Goal: Task Accomplishment & Management: Complete application form

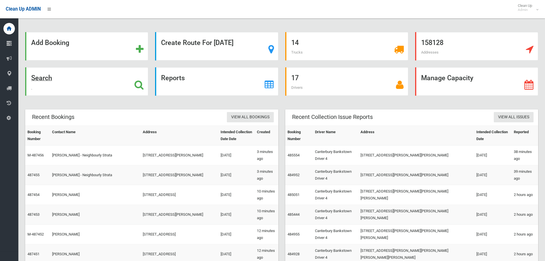
click at [48, 77] on strong "Search" at bounding box center [41, 78] width 21 height 8
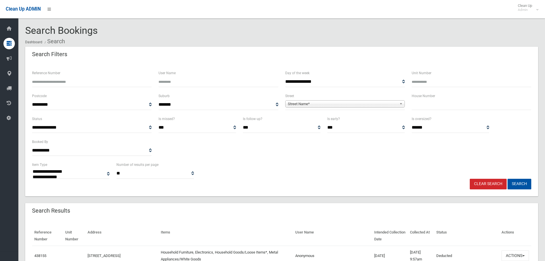
select select
click at [430, 100] on input "text" at bounding box center [472, 104] width 120 height 11
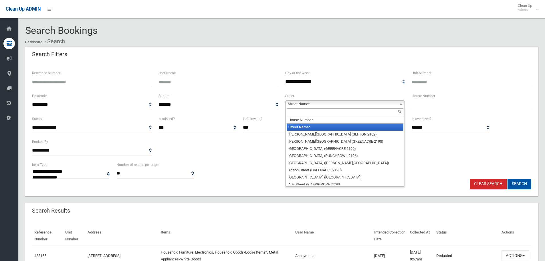
click at [340, 104] on span "Street Name*" at bounding box center [342, 103] width 109 height 7
click at [334, 113] on input "text" at bounding box center [345, 111] width 117 height 7
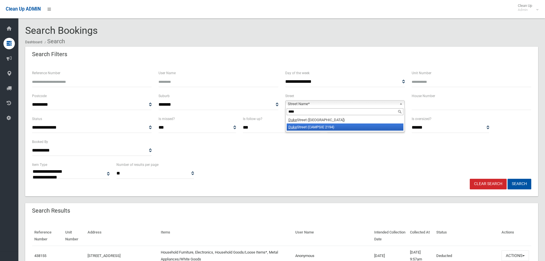
type input "****"
click at [330, 126] on li "Duke Street (CAMPSIE 2194)" at bounding box center [345, 126] width 117 height 7
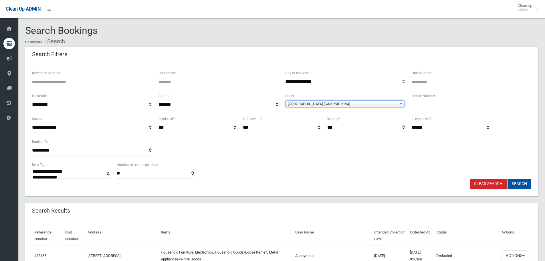
click at [452, 103] on input "text" at bounding box center [472, 104] width 120 height 11
type input "**"
click at [508, 179] on button "Search" at bounding box center [520, 184] width 24 height 11
click at [517, 183] on button "Search" at bounding box center [520, 184] width 24 height 11
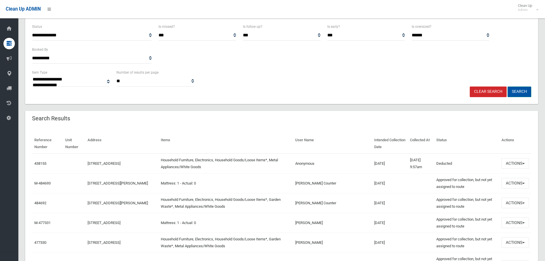
scroll to position [29, 0]
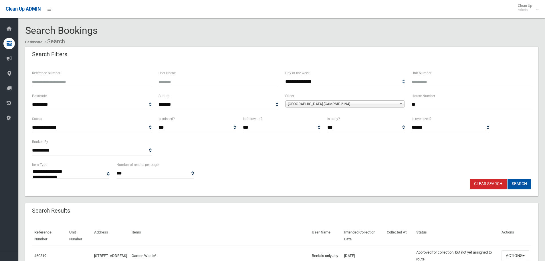
select select
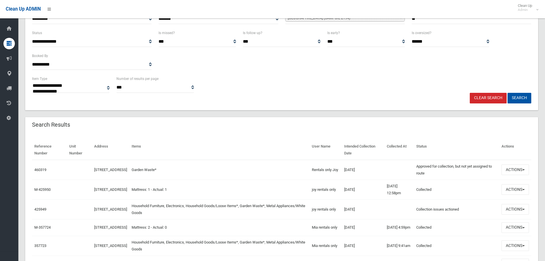
scroll to position [86, 0]
click at [515, 169] on button "Actions" at bounding box center [515, 169] width 27 height 11
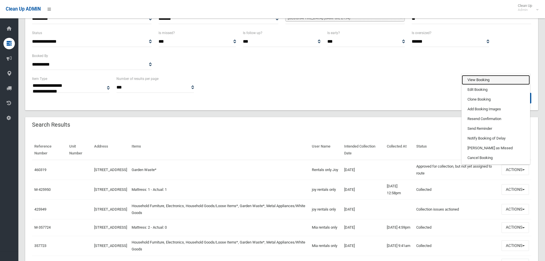
click at [483, 80] on link "View Booking" at bounding box center [496, 80] width 68 height 10
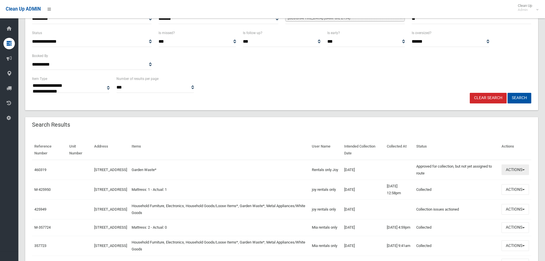
click at [519, 172] on button "Actions" at bounding box center [515, 169] width 27 height 11
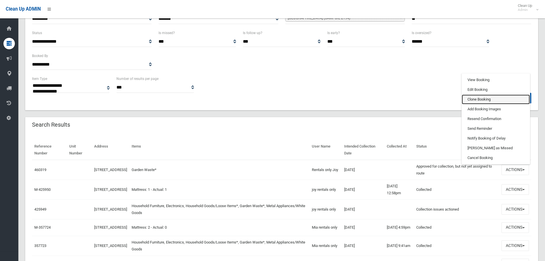
click at [488, 98] on link "Clone Booking" at bounding box center [496, 99] width 68 height 10
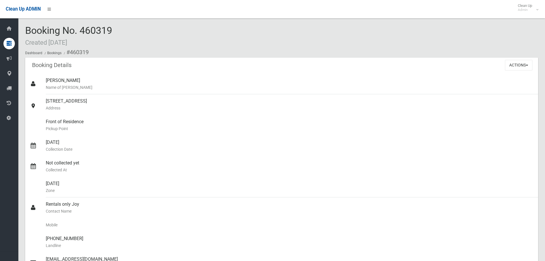
scroll to position [114, 0]
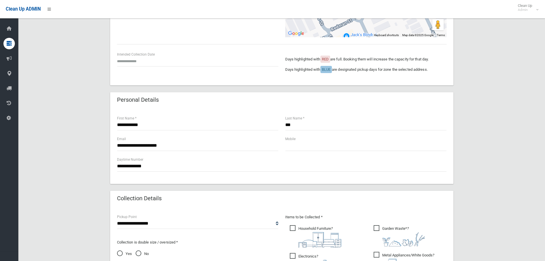
scroll to position [86, 0]
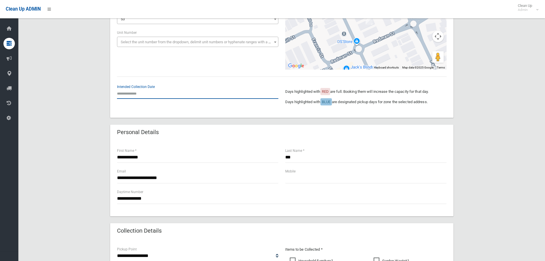
click at [134, 96] on input "text" at bounding box center [197, 93] width 161 height 11
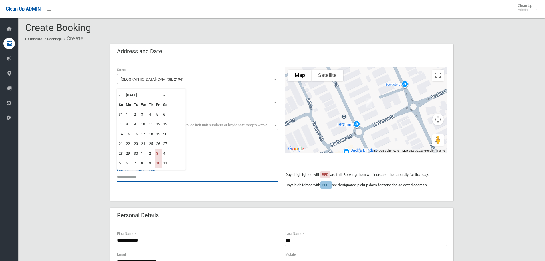
scroll to position [0, 0]
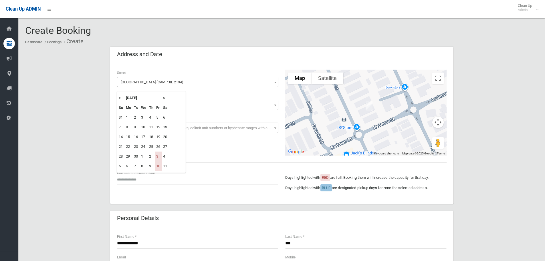
click at [166, 99] on th "»" at bounding box center [165, 98] width 7 height 10
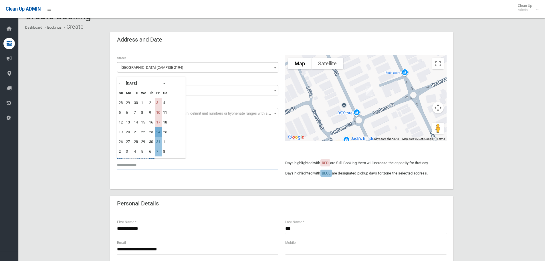
scroll to position [29, 0]
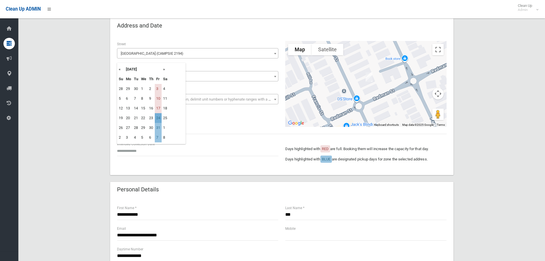
click at [156, 119] on td "24" at bounding box center [158, 118] width 7 height 10
type input "**********"
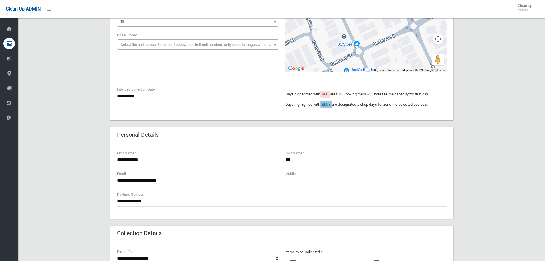
scroll to position [86, 0]
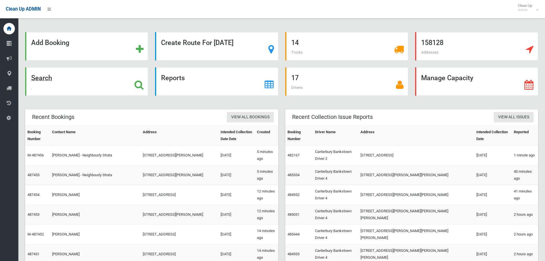
click at [35, 79] on strong "Search" at bounding box center [41, 78] width 21 height 8
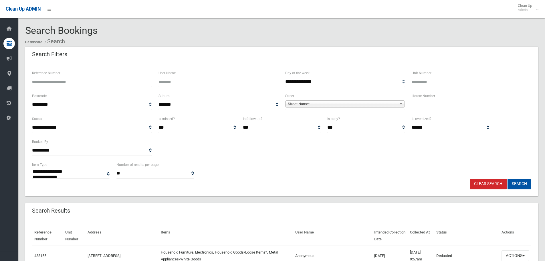
select select
type input "**"
click at [368, 104] on span "Street Name*" at bounding box center [342, 103] width 109 height 7
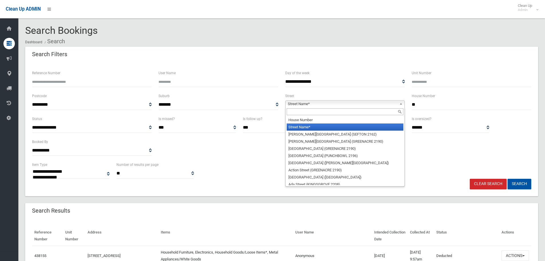
click at [348, 112] on input "text" at bounding box center [345, 111] width 117 height 7
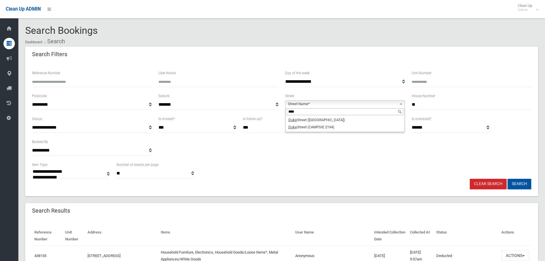
type input "****"
click at [320, 128] on li "Duke Street (CAMPSIE 2194)" at bounding box center [345, 126] width 117 height 7
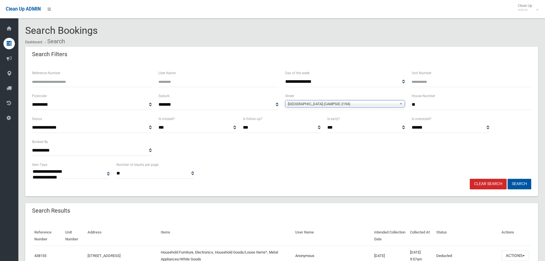
click at [520, 183] on button "Search" at bounding box center [520, 184] width 24 height 11
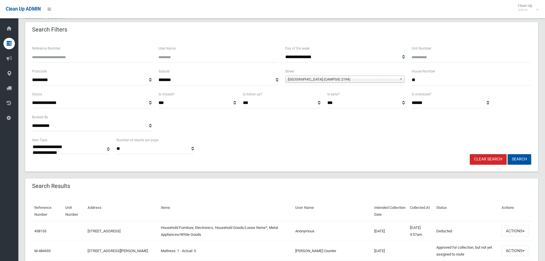
scroll to position [57, 0]
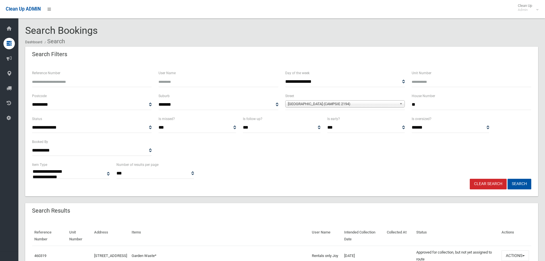
select select
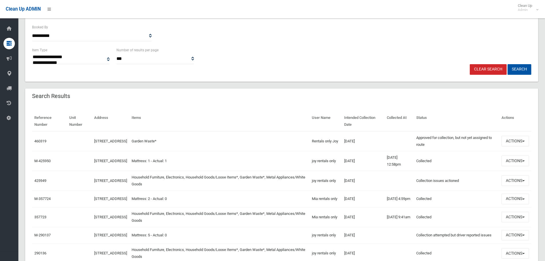
scroll to position [114, 0]
click at [518, 138] on button "Actions" at bounding box center [515, 141] width 27 height 11
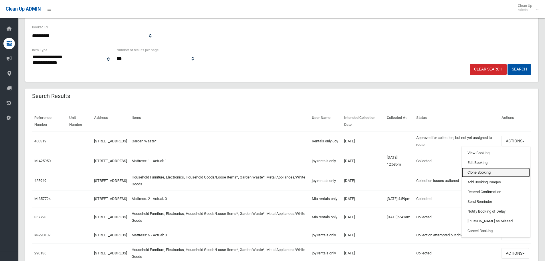
click at [487, 173] on link "Clone Booking" at bounding box center [496, 172] width 68 height 10
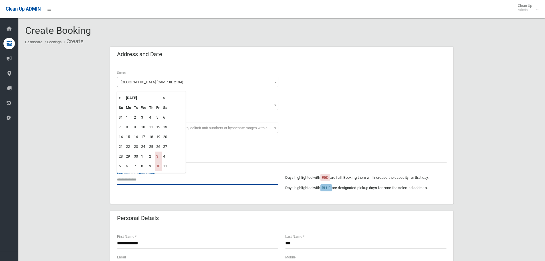
click at [156, 174] on input "text" at bounding box center [197, 179] width 161 height 11
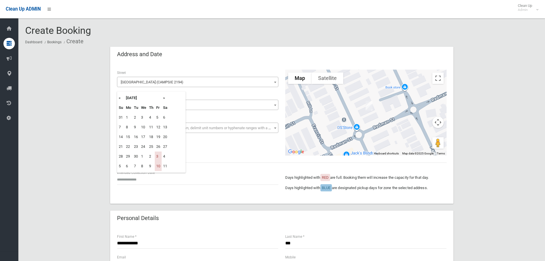
click at [163, 96] on th "»" at bounding box center [165, 98] width 7 height 10
click at [157, 145] on td "24" at bounding box center [158, 147] width 7 height 10
type input "**********"
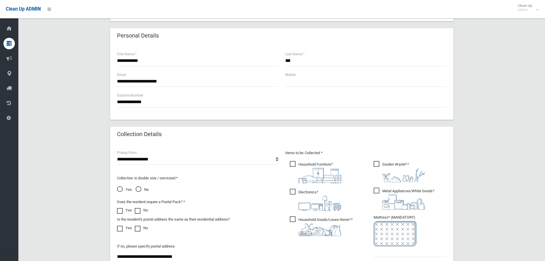
scroll to position [200, 0]
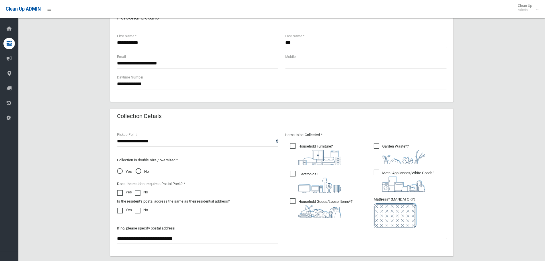
click at [296, 145] on span "Household Furniture ?" at bounding box center [316, 154] width 52 height 22
click at [292, 173] on span "Electronics ?" at bounding box center [316, 182] width 52 height 22
click at [290, 201] on span "Household Goods/Loose Items* ?" at bounding box center [321, 208] width 63 height 20
click at [379, 175] on span "Metal Appliances/White Goods ?" at bounding box center [404, 180] width 61 height 22
drag, startPoint x: 388, startPoint y: 239, endPoint x: 392, endPoint y: 236, distance: 4.9
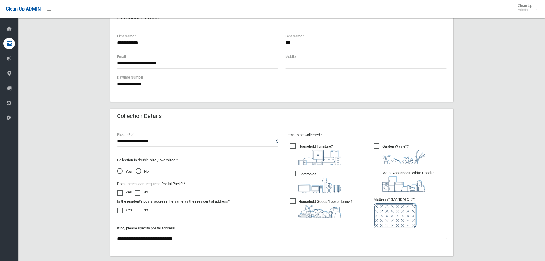
click at [389, 238] on ul "Garden Waste* ?" at bounding box center [408, 192] width 78 height 101
drag, startPoint x: 390, startPoint y: 236, endPoint x: 388, endPoint y: 239, distance: 3.7
click at [388, 239] on ul "Garden Waste* ?" at bounding box center [408, 192] width 78 height 101
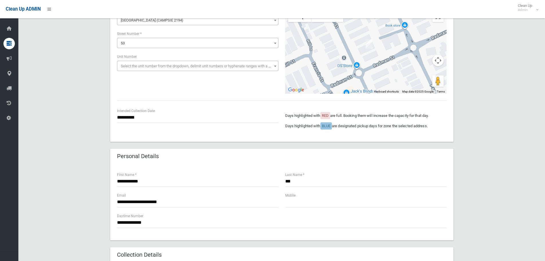
scroll to position [57, 0]
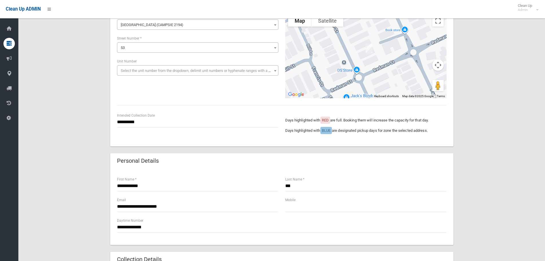
type input "*"
click at [153, 183] on input "**********" at bounding box center [197, 186] width 161 height 11
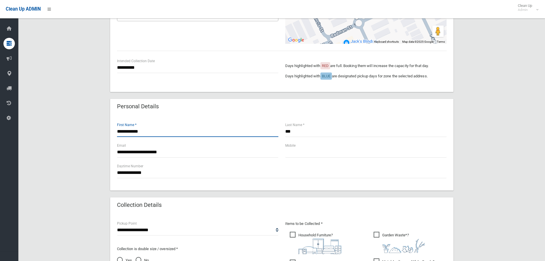
scroll to position [29, 0]
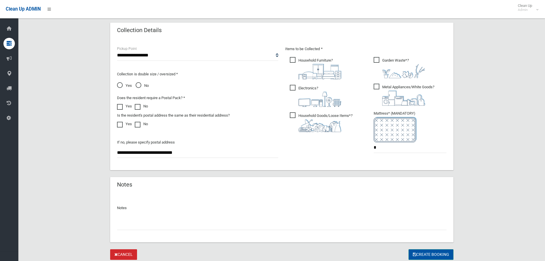
click at [422, 252] on button "Create Booking" at bounding box center [431, 254] width 45 height 11
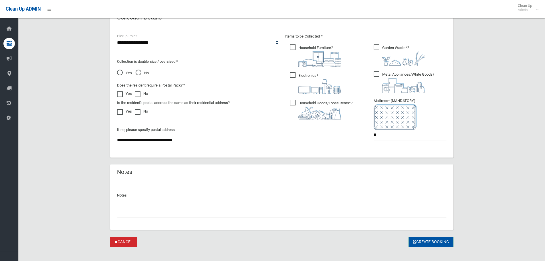
scroll to position [306, 0]
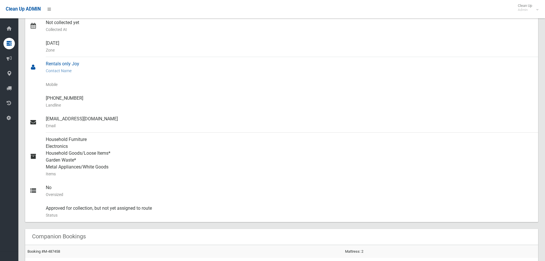
scroll to position [52, 0]
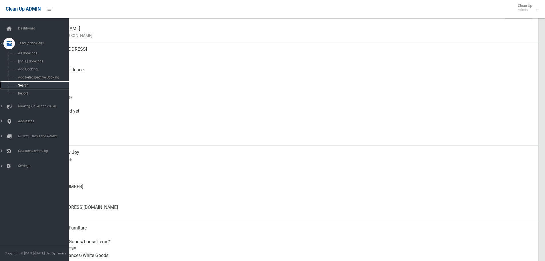
click at [18, 84] on span "Search" at bounding box center [42, 85] width 52 height 4
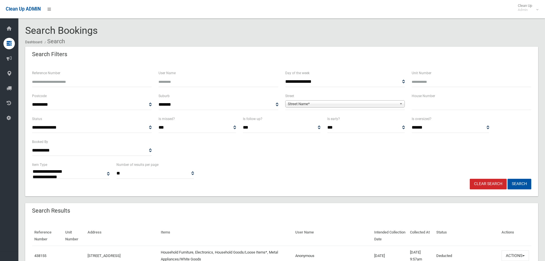
select select
type input "*"
click at [340, 104] on span "Street Name*" at bounding box center [342, 103] width 109 height 7
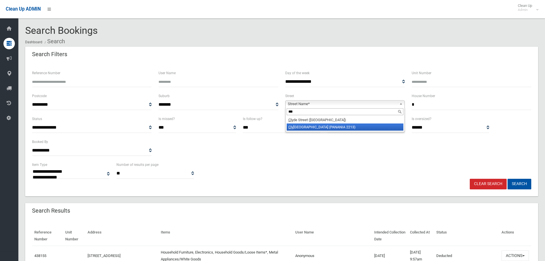
type input "***"
click at [304, 124] on li "Cly fford Place (PANANIA 2213)" at bounding box center [345, 126] width 117 height 7
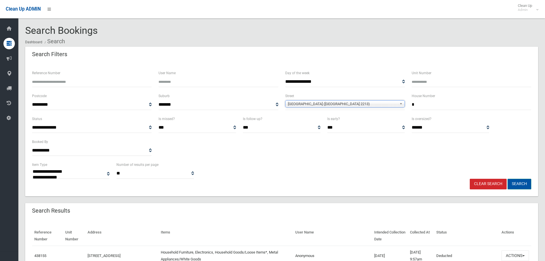
click at [520, 185] on button "Search" at bounding box center [520, 184] width 24 height 11
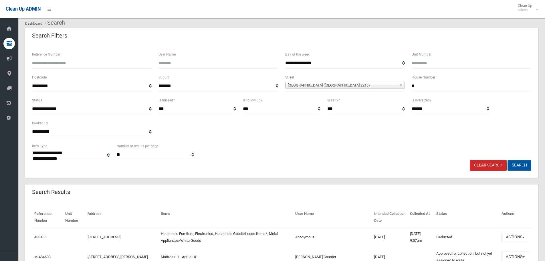
scroll to position [29, 0]
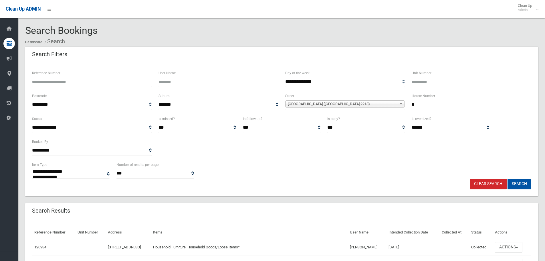
select select
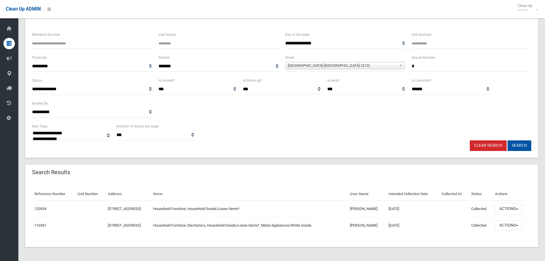
scroll to position [38, 0]
click at [518, 209] on span "button" at bounding box center [517, 208] width 2 height 1
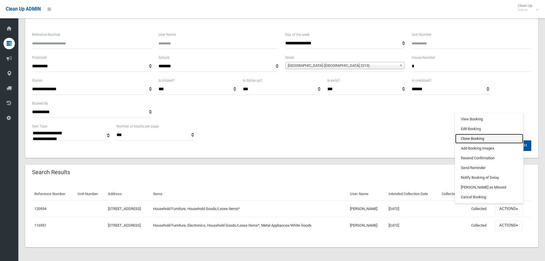
click at [484, 139] on link "Clone Booking" at bounding box center [489, 139] width 68 height 10
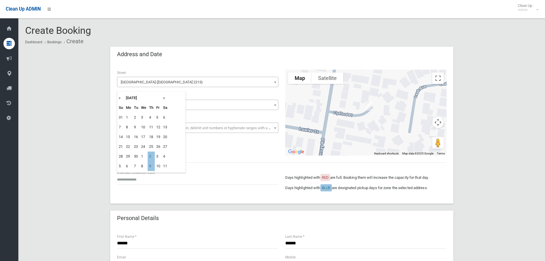
click at [166, 97] on th "»" at bounding box center [165, 98] width 7 height 10
click at [153, 116] on td "2" at bounding box center [151, 117] width 7 height 10
type input "**********"
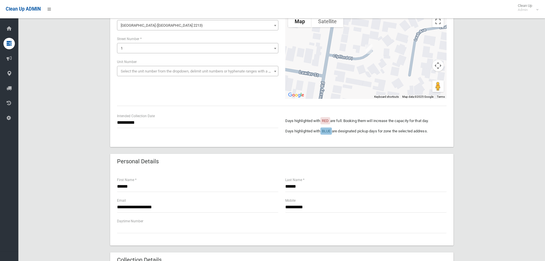
scroll to position [57, 0]
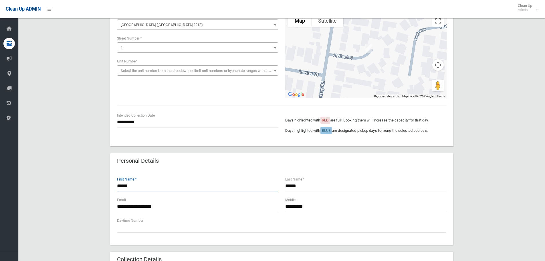
drag, startPoint x: 145, startPoint y: 186, endPoint x: 33, endPoint y: 190, distance: 112.0
click at [39, 189] on div "**********" at bounding box center [281, 237] width 513 height 497
type input "*****"
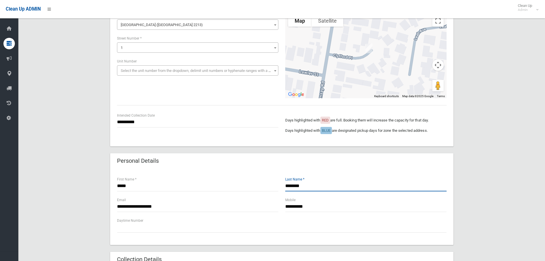
type input "********"
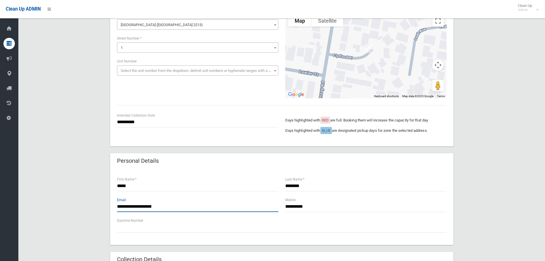
drag, startPoint x: 178, startPoint y: 209, endPoint x: 75, endPoint y: 206, distance: 102.8
click at [82, 205] on div "**********" at bounding box center [281, 237] width 513 height 497
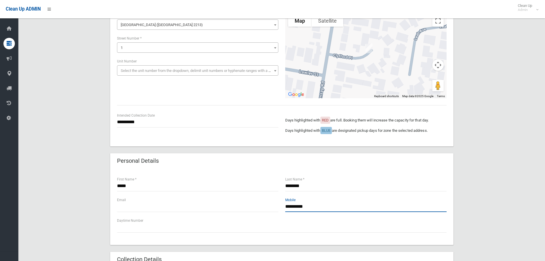
drag, startPoint x: 307, startPoint y: 207, endPoint x: 272, endPoint y: 217, distance: 36.7
click at [273, 210] on div "**********" at bounding box center [282, 207] width 337 height 21
paste input "*"
click at [286, 206] on input "**********" at bounding box center [365, 206] width 161 height 11
type input "**********"
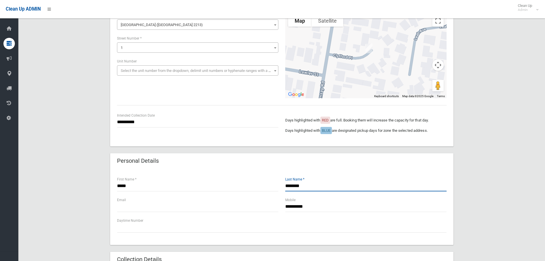
click at [246, 185] on div "***** First Name * ******** Last Name *" at bounding box center [282, 186] width 337 height 21
paste input "*"
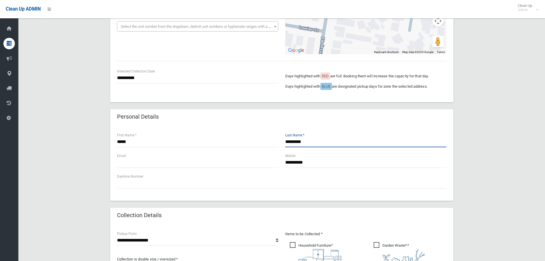
scroll to position [200, 0]
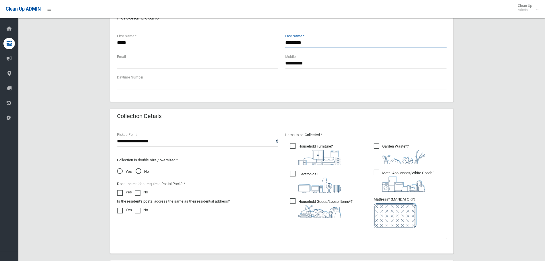
type input "*********"
click at [383, 145] on span "Garden Waste* ?" at bounding box center [400, 153] width 52 height 21
click at [380, 171] on span "Metal Appliances/White Goods ?" at bounding box center [404, 180] width 61 height 22
click at [294, 175] on span "Electronics ?" at bounding box center [316, 182] width 52 height 22
click at [121, 190] on span at bounding box center [121, 190] width 9 height 0
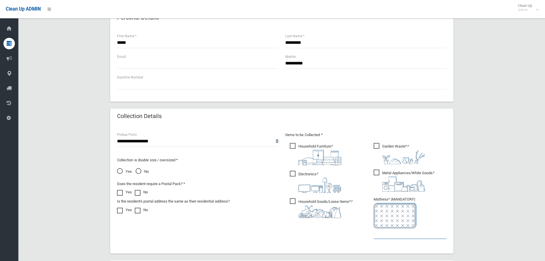
click at [403, 234] on input "text" at bounding box center [410, 233] width 73 height 11
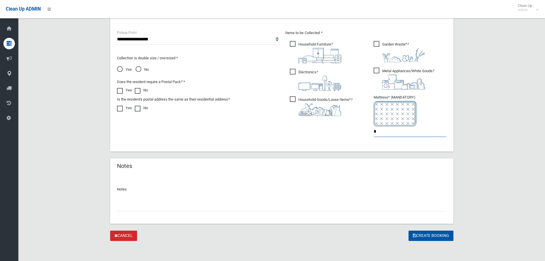
scroll to position [303, 0]
type input "*"
click at [425, 237] on button "Create Booking" at bounding box center [431, 235] width 45 height 11
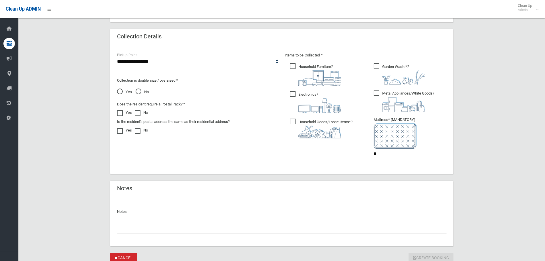
scroll to position [217, 0]
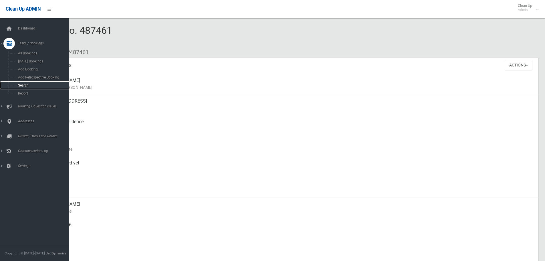
click at [17, 87] on span "Search" at bounding box center [42, 85] width 52 height 4
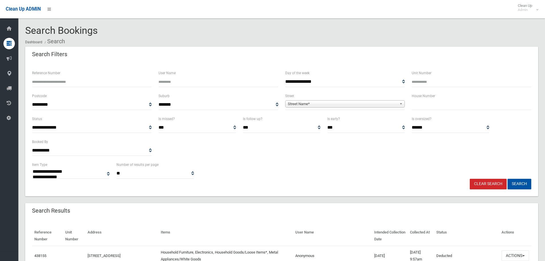
select select
type input "**"
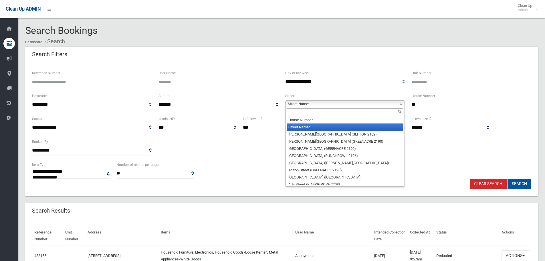
click at [366, 107] on div "Street Name* House Number Street Name* Abbott Avenue (SEFTON 2162) Abel Street …" at bounding box center [345, 103] width 120 height 7
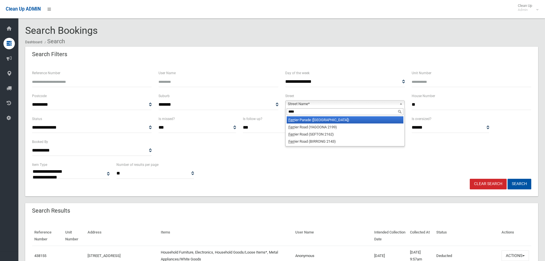
type input "****"
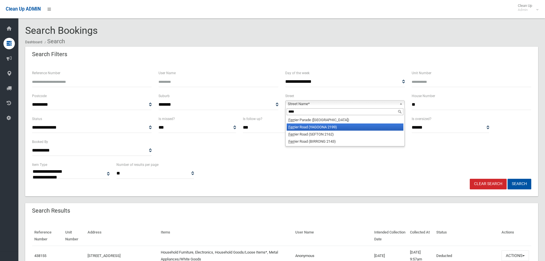
drag, startPoint x: 324, startPoint y: 120, endPoint x: 323, endPoint y: 124, distance: 4.9
click at [323, 124] on ul "Ferr ier Parade (CLEMTON PARK 2206) Ferr ier Road (YAGOONA 2199) Ferr ier Road …" at bounding box center [345, 130] width 118 height 29
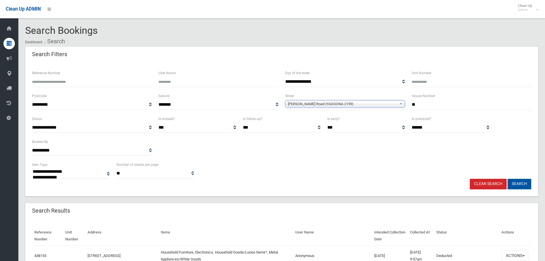
click at [520, 182] on button "Search" at bounding box center [520, 184] width 24 height 11
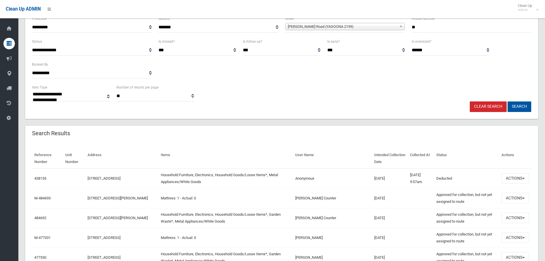
scroll to position [86, 0]
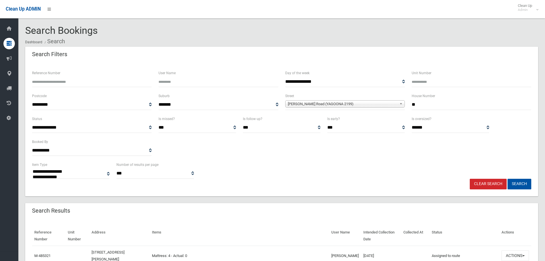
select select
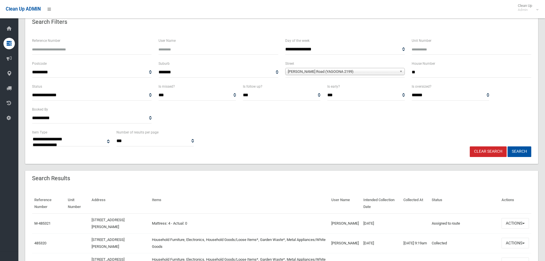
scroll to position [143, 0]
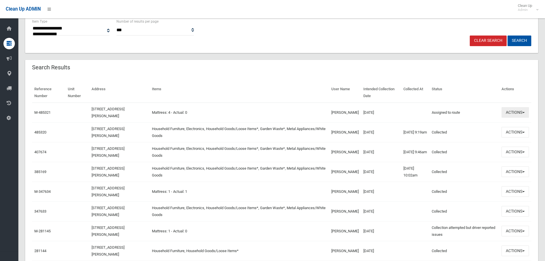
click at [515, 112] on button "Actions" at bounding box center [515, 112] width 27 height 11
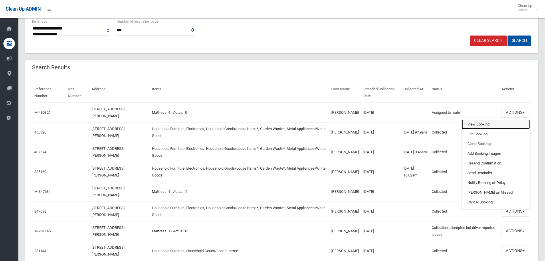
click at [478, 124] on link "View Booking" at bounding box center [496, 124] width 68 height 10
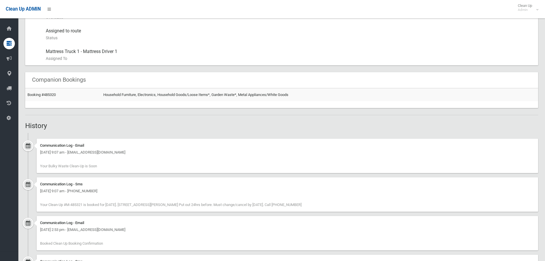
scroll to position [333, 0]
